Goal: Information Seeking & Learning: Learn about a topic

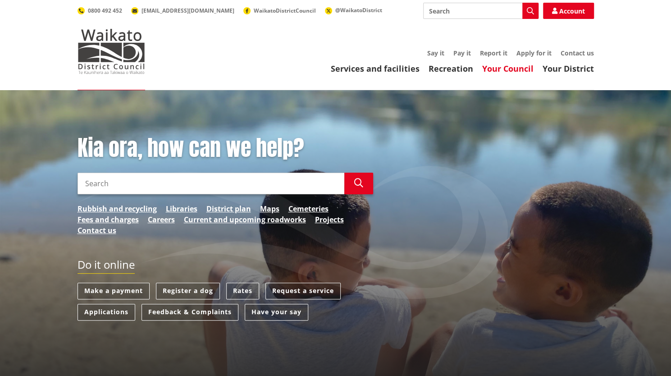
click at [500, 67] on link "Your Council" at bounding box center [507, 68] width 51 height 11
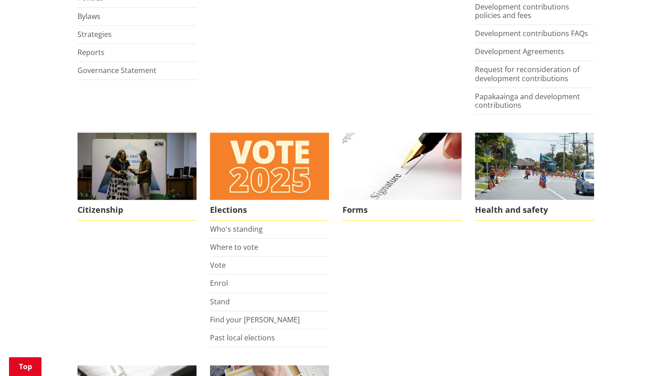
scroll to position [562, 0]
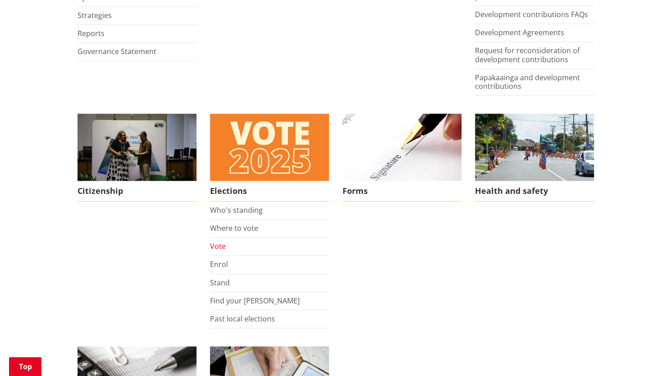
click at [214, 241] on link "Vote" at bounding box center [218, 246] width 16 height 10
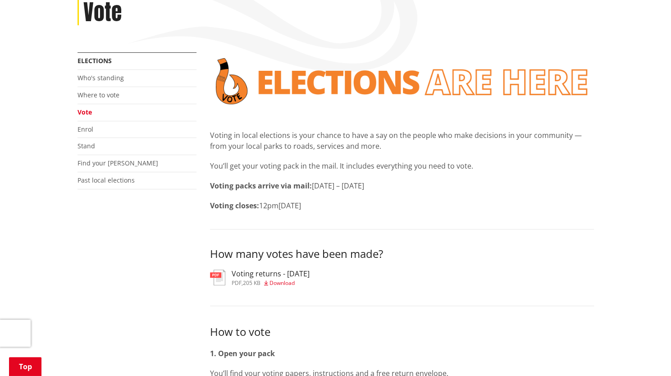
scroll to position [155, 0]
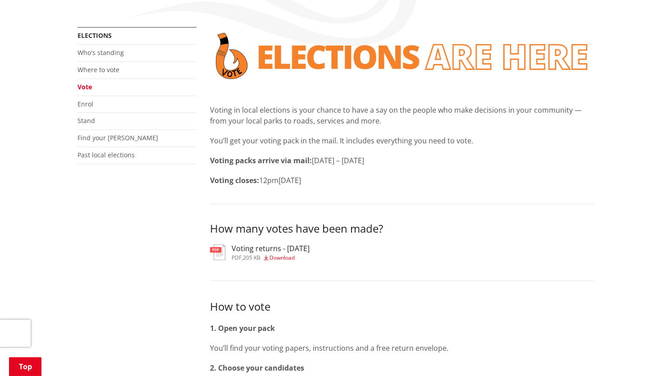
click at [253, 249] on h3 "Voting returns - [DATE]" at bounding box center [271, 248] width 78 height 9
